Goal: Task Accomplishment & Management: Complete application form

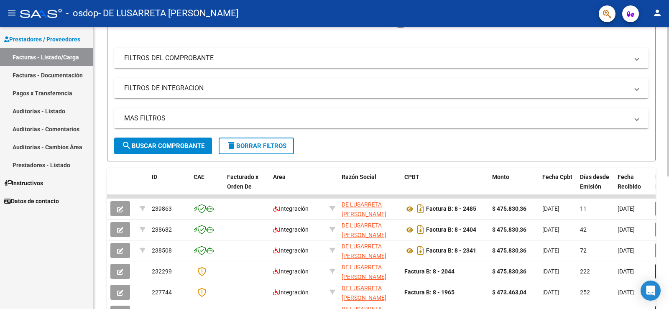
scroll to position [126, 0]
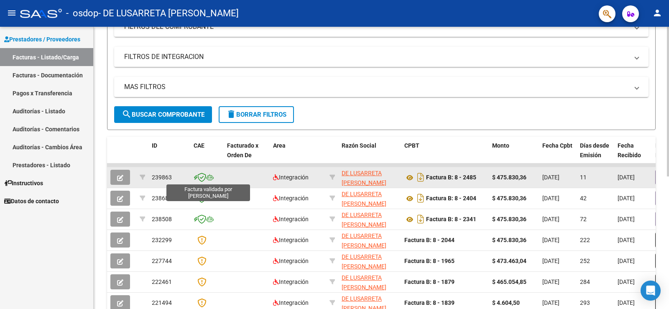
click at [202, 178] on icon at bounding box center [201, 177] width 9 height 9
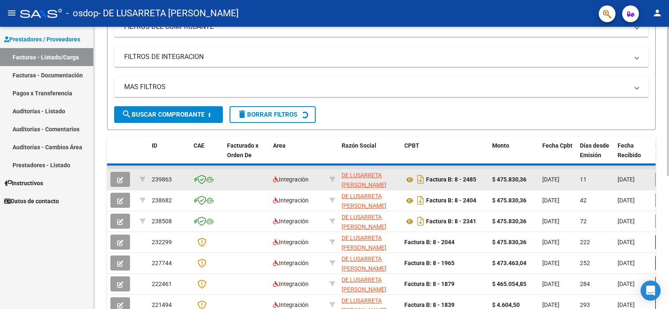
scroll to position [103, 0]
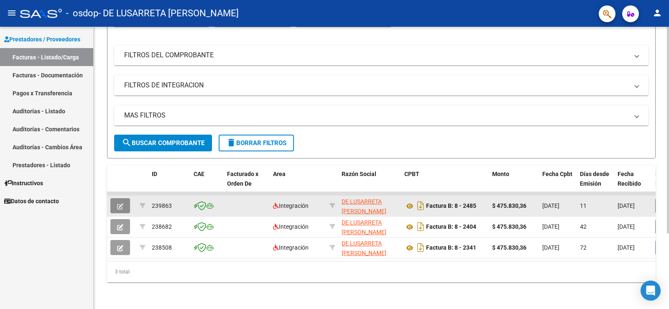
click at [120, 203] on icon "button" at bounding box center [120, 206] width 6 height 6
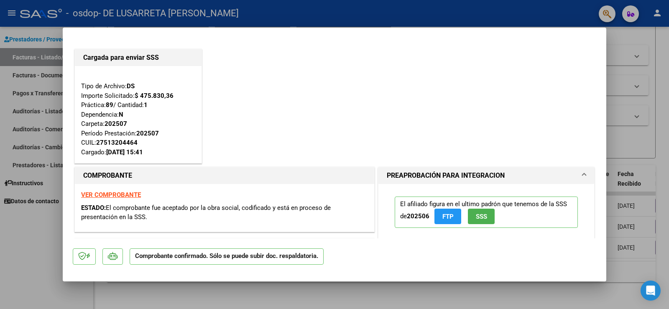
drag, startPoint x: 535, startPoint y: 82, endPoint x: 520, endPoint y: 85, distance: 16.2
click at [534, 83] on div "Cargada para enviar SSS Tipo de Archivo: DS Importe Solicitado: $ 475.830,36 Pr…" at bounding box center [335, 106] width 524 height 118
drag, startPoint x: 525, startPoint y: 303, endPoint x: 516, endPoint y: 303, distance: 9.2
click at [525, 303] on div at bounding box center [334, 154] width 669 height 309
type input "$ 0,00"
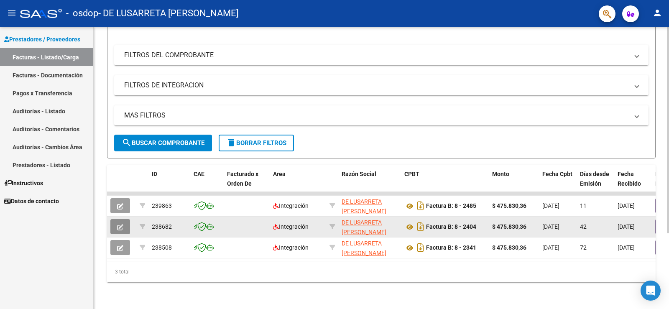
click at [120, 224] on icon "button" at bounding box center [120, 227] width 6 height 6
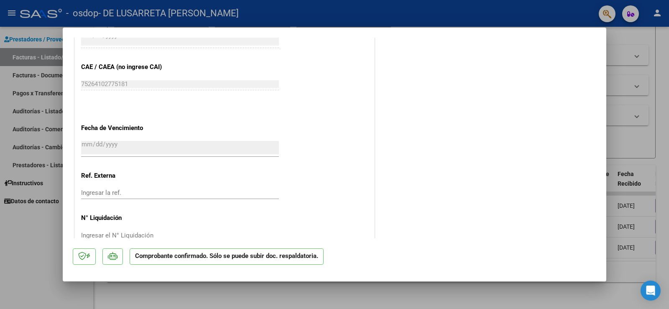
scroll to position [584, 0]
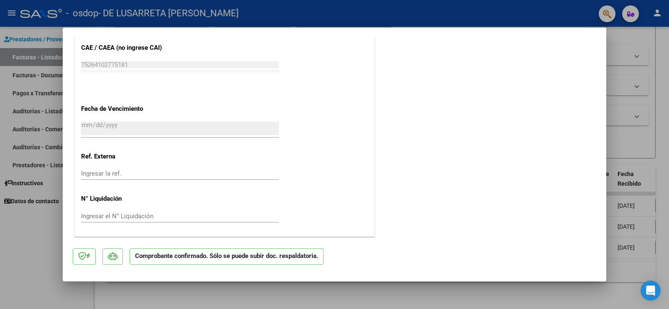
click at [42, 254] on div at bounding box center [334, 154] width 669 height 309
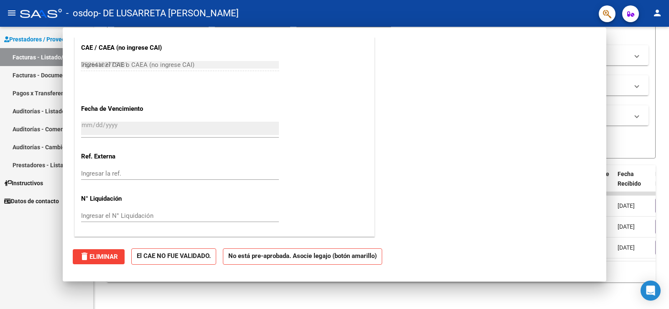
type input "$ 0,00"
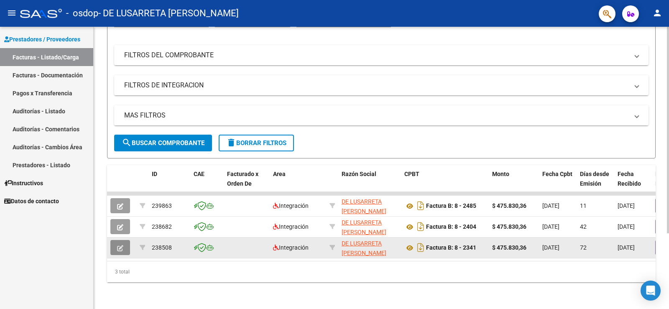
click at [121, 245] on icon "button" at bounding box center [120, 248] width 6 height 6
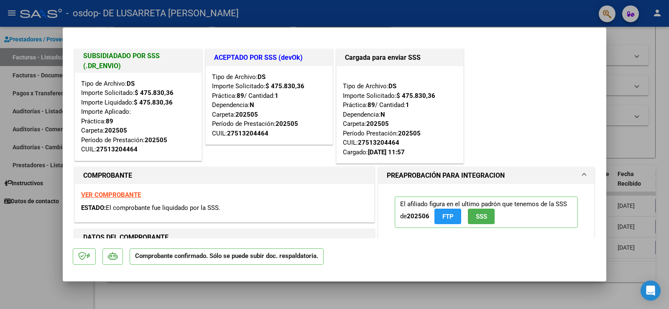
click at [428, 294] on div at bounding box center [334, 154] width 669 height 309
type input "$ 0,00"
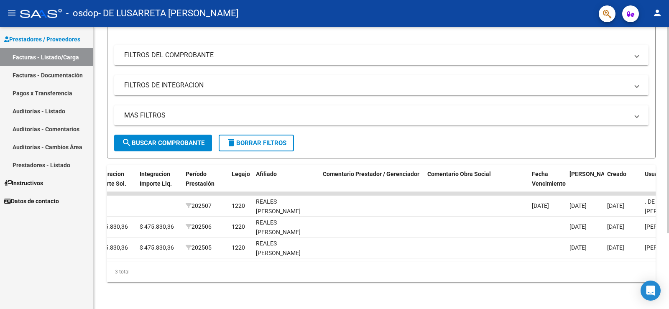
scroll to position [0, 1215]
